Goal: Information Seeking & Learning: Understand process/instructions

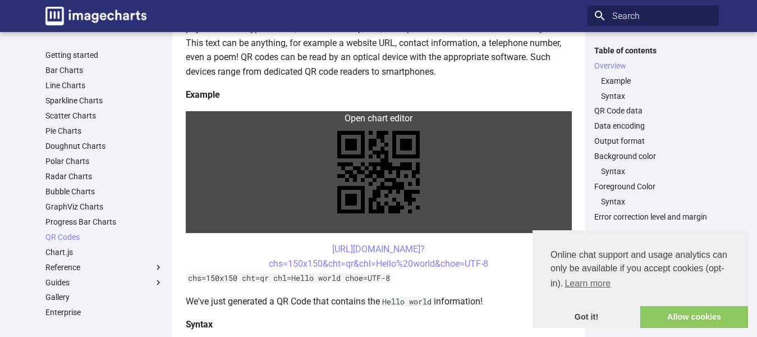
scroll to position [168, 0]
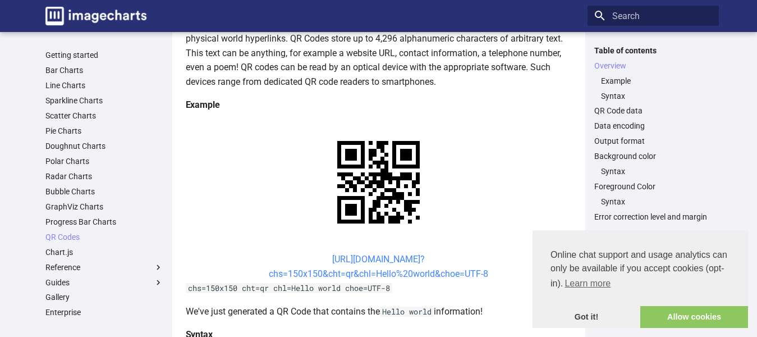
click at [370, 256] on link "[URL][DOMAIN_NAME]? chs=150x150&cht=qr&chl=Hello%20world&choe=UTF-8" at bounding box center [378, 266] width 219 height 25
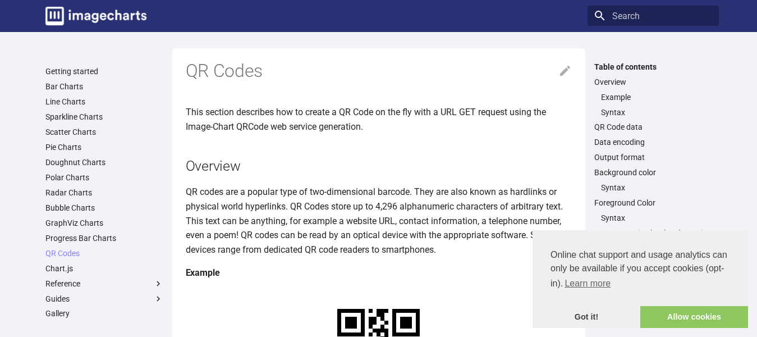
scroll to position [0, 0]
click at [563, 68] on icon at bounding box center [565, 71] width 13 height 13
click at [626, 127] on link "QR Code data" at bounding box center [653, 127] width 118 height 10
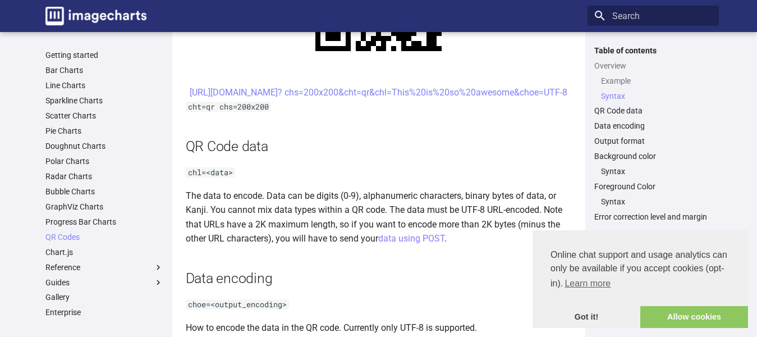
scroll to position [625, 0]
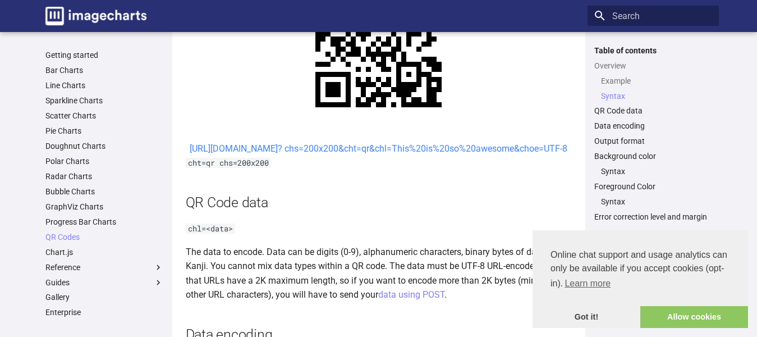
drag, startPoint x: 290, startPoint y: 144, endPoint x: 469, endPoint y: 162, distance: 180.0
click at [535, 156] on center "[URL][DOMAIN_NAME]? chs=200x200&cht=qr&chl=This%20is%20so%20awesome&choe=UTF-8" at bounding box center [379, 148] width 386 height 15
click at [305, 148] on center "[URL][DOMAIN_NAME]? chs=200x200&cht=qr&chl=This%20is%20so%20awesome&choe=UTF-8" at bounding box center [379, 148] width 386 height 15
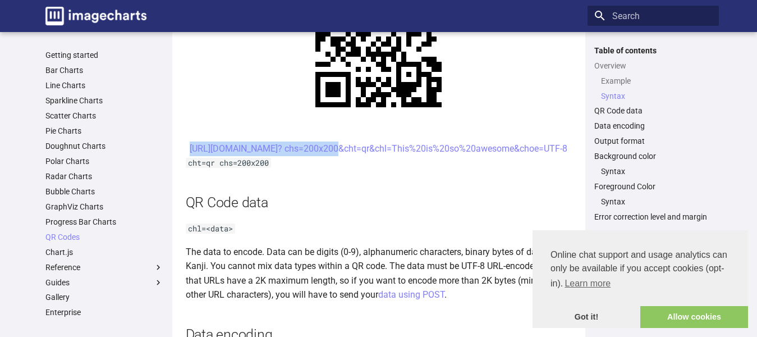
drag, startPoint x: 309, startPoint y: 144, endPoint x: 447, endPoint y: 143, distance: 137.5
click at [446, 143] on center "[URL][DOMAIN_NAME]? chs=200x200&cht=qr&chl=This%20is%20so%20awesome&choe=UTF-8" at bounding box center [379, 148] width 386 height 15
copy link "[URL][DOMAIN_NAME]?"
